Goal: Obtain resource: Download file/media

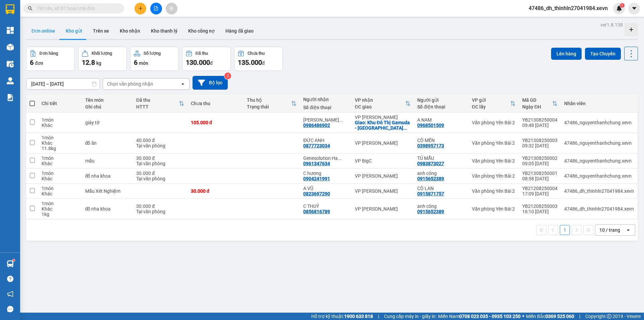
drag, startPoint x: 44, startPoint y: 34, endPoint x: 71, endPoint y: 32, distance: 27.2
click at [44, 34] on button "Đơn online" at bounding box center [43, 31] width 34 height 16
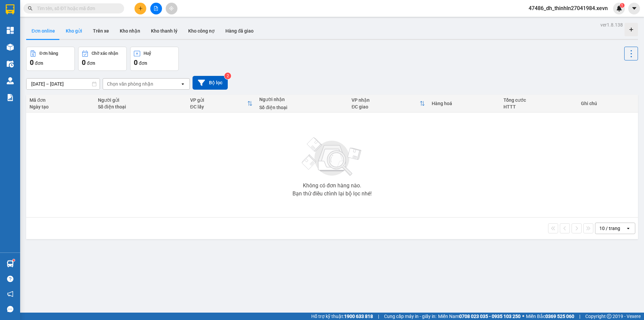
click at [75, 34] on button "Kho gửi" at bounding box center [73, 31] width 27 height 16
type input "[DATE] – [DATE]"
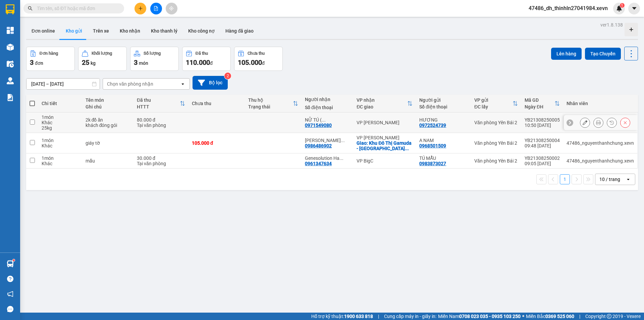
click at [596, 121] on icon at bounding box center [598, 122] width 5 height 5
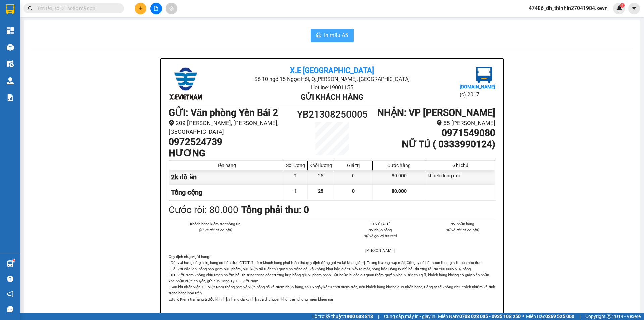
click at [332, 36] on span "In mẫu A5" at bounding box center [336, 35] width 24 height 8
